Goal: Task Accomplishment & Management: Use online tool/utility

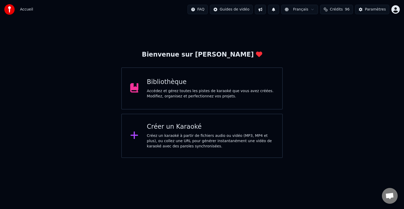
click at [193, 95] on div "Accédez et gérez toutes les pistes de karaoké que vous avez créées. Modifiez, o…" at bounding box center [210, 93] width 127 height 11
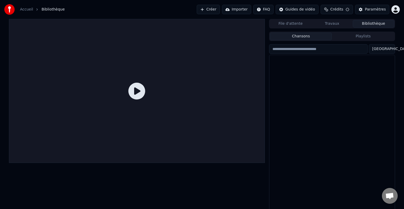
click at [193, 95] on div at bounding box center [137, 91] width 256 height 144
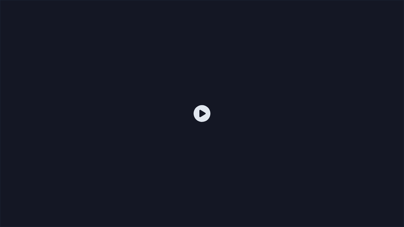
click at [203, 113] on icon at bounding box center [202, 113] width 17 height 17
click at [281, 67] on div at bounding box center [202, 113] width 404 height 227
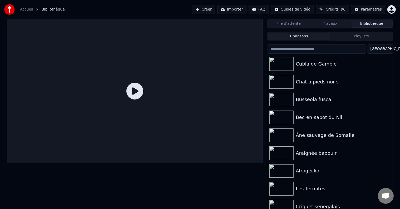
click at [25, 8] on link "Accueil" at bounding box center [26, 9] width 13 height 5
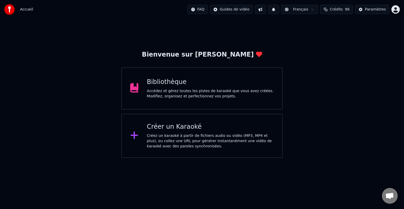
click at [34, 83] on div "Bienvenue sur Youka Bibliothèque Accédez et gérez toutes les pistes de karaoké …" at bounding box center [202, 88] width 404 height 139
click at [156, 134] on div "Créez un karaoké à partir de fichiers audio ou vidéo (MP3, MP4 et plus), ou col…" at bounding box center [210, 141] width 127 height 16
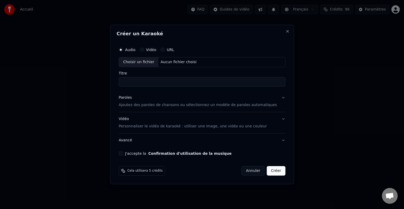
click at [153, 62] on div "Choisir un fichier" at bounding box center [138, 61] width 39 height 9
type input "**********"
click at [139, 105] on p "Ajoutez des paroles de chansons ou sélectionnez un modèle de paroles automatiqu…" at bounding box center [198, 104] width 158 height 5
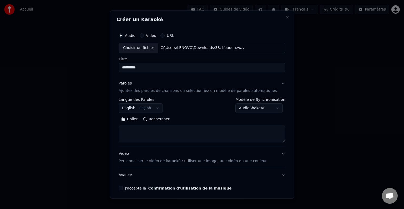
click at [146, 108] on button "English English" at bounding box center [141, 107] width 44 height 9
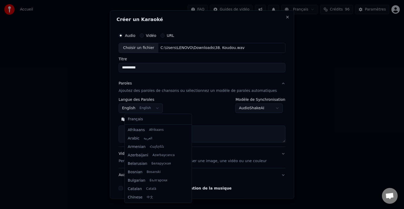
scroll to position [42, 0]
select select "**"
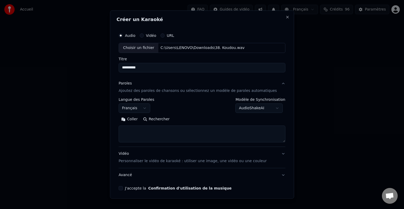
click at [144, 132] on textarea at bounding box center [202, 133] width 167 height 17
click at [139, 120] on button "Coller" at bounding box center [130, 119] width 22 height 8
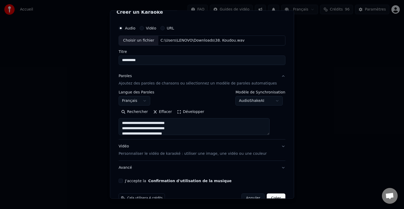
scroll to position [20, 0]
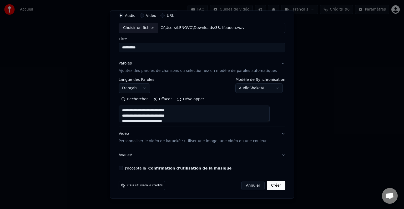
click at [123, 169] on button "J'accepte la Confirmation d'utilisation de la musique" at bounding box center [121, 168] width 4 height 4
click at [268, 185] on button "Créer" at bounding box center [276, 185] width 18 height 9
type textarea "**********"
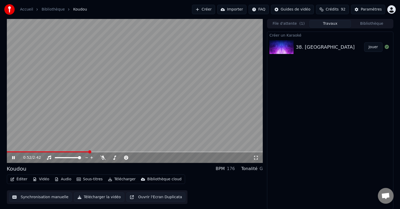
click at [14, 158] on icon at bounding box center [13, 157] width 3 height 3
